Goal: Navigation & Orientation: Find specific page/section

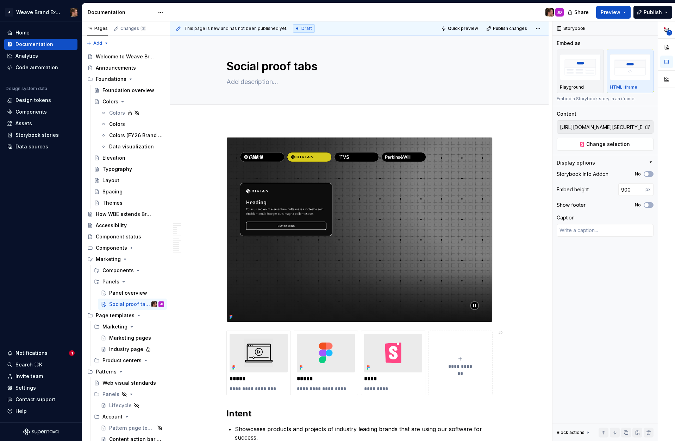
scroll to position [1011, 0]
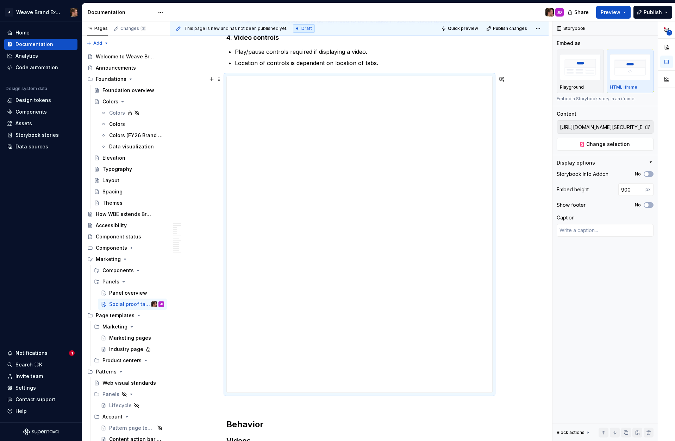
click at [493, 76] on div "**********" at bounding box center [359, 235] width 266 height 318
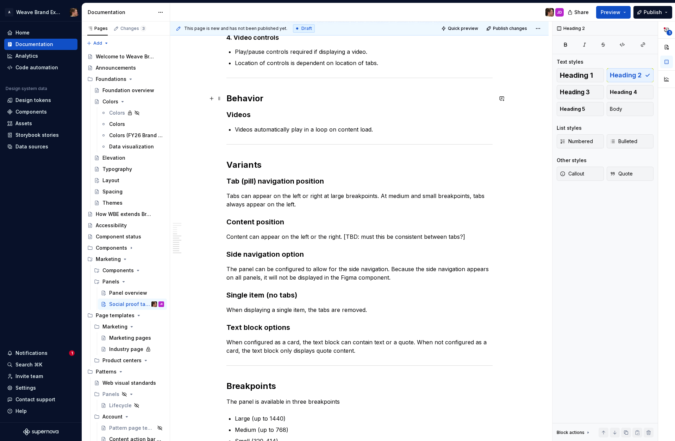
click at [484, 102] on h2 "Behavior" at bounding box center [359, 98] width 266 height 11
click at [463, 28] on span "Quick preview" at bounding box center [463, 29] width 30 height 6
type textarea "*"
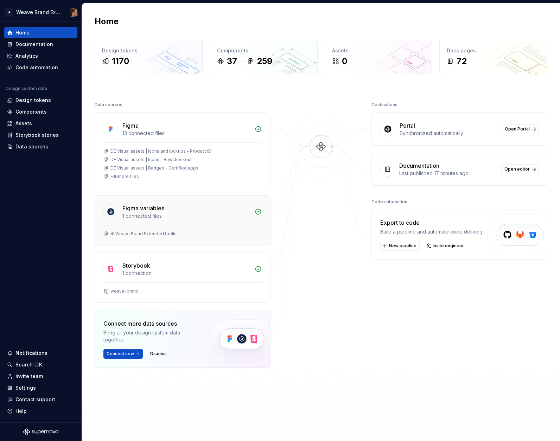
drag, startPoint x: 49, startPoint y: 226, endPoint x: 123, endPoint y: 222, distance: 74.4
click at [49, 227] on div "Home Documentation Analytics Code automation Design system data Design tokens C…" at bounding box center [41, 221] width 82 height 401
click at [394, 337] on div "Destinations Portal Synchronized automatically Open Portal Documentation Last p…" at bounding box center [460, 251] width 176 height 303
drag, startPoint x: 414, startPoint y: 129, endPoint x: 508, endPoint y: 121, distance: 93.9
click at [414, 129] on div "Portal" at bounding box center [449, 125] width 98 height 8
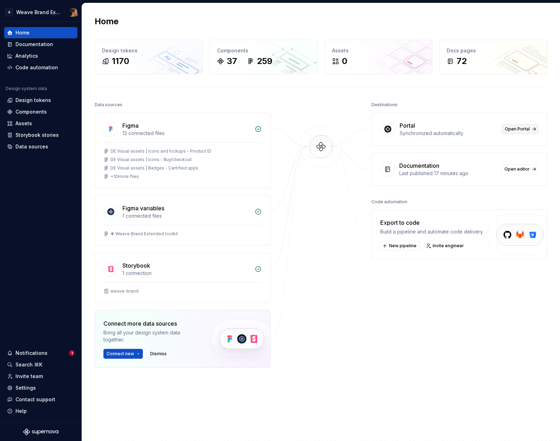
click at [515, 128] on span "Open Portal" at bounding box center [517, 129] width 25 height 6
click at [19, 387] on div "Settings" at bounding box center [25, 388] width 20 height 7
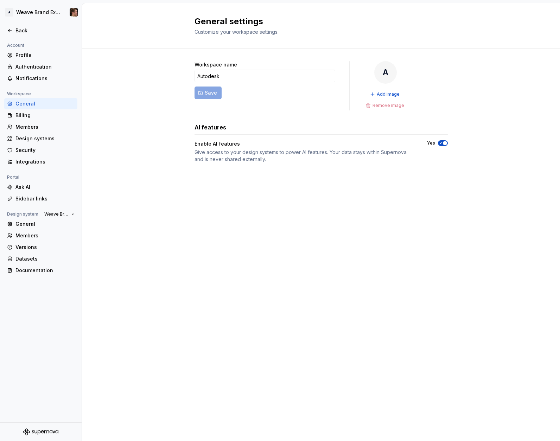
click at [184, 274] on div "General settings Customize your workspace settings. Workspace name Autodesk Sav…" at bounding box center [321, 222] width 478 height 438
click at [25, 184] on div "Ask AI" at bounding box center [44, 187] width 59 height 7
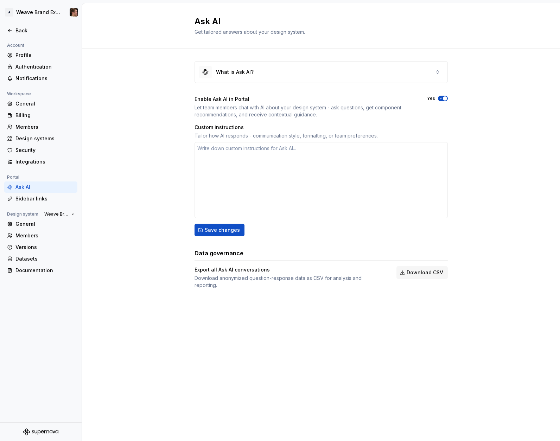
click at [163, 238] on div "What is Ask AI? Enable Ask AI in Portal Let team members chat with AI about you…" at bounding box center [321, 182] width 478 height 267
drag, startPoint x: 156, startPoint y: 170, endPoint x: 151, endPoint y: 170, distance: 4.2
click at [156, 170] on div "What is Ask AI? Enable Ask AI in Portal Let team members chat with AI about you…" at bounding box center [321, 182] width 478 height 267
click at [18, 225] on div "General" at bounding box center [44, 224] width 59 height 7
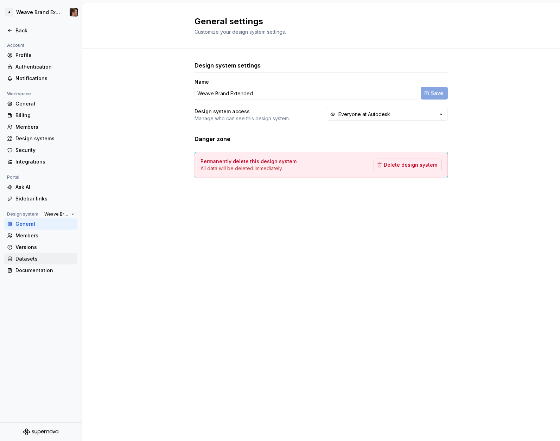
click at [28, 259] on div "Datasets" at bounding box center [44, 259] width 59 height 7
